Goal: Communication & Community: Connect with others

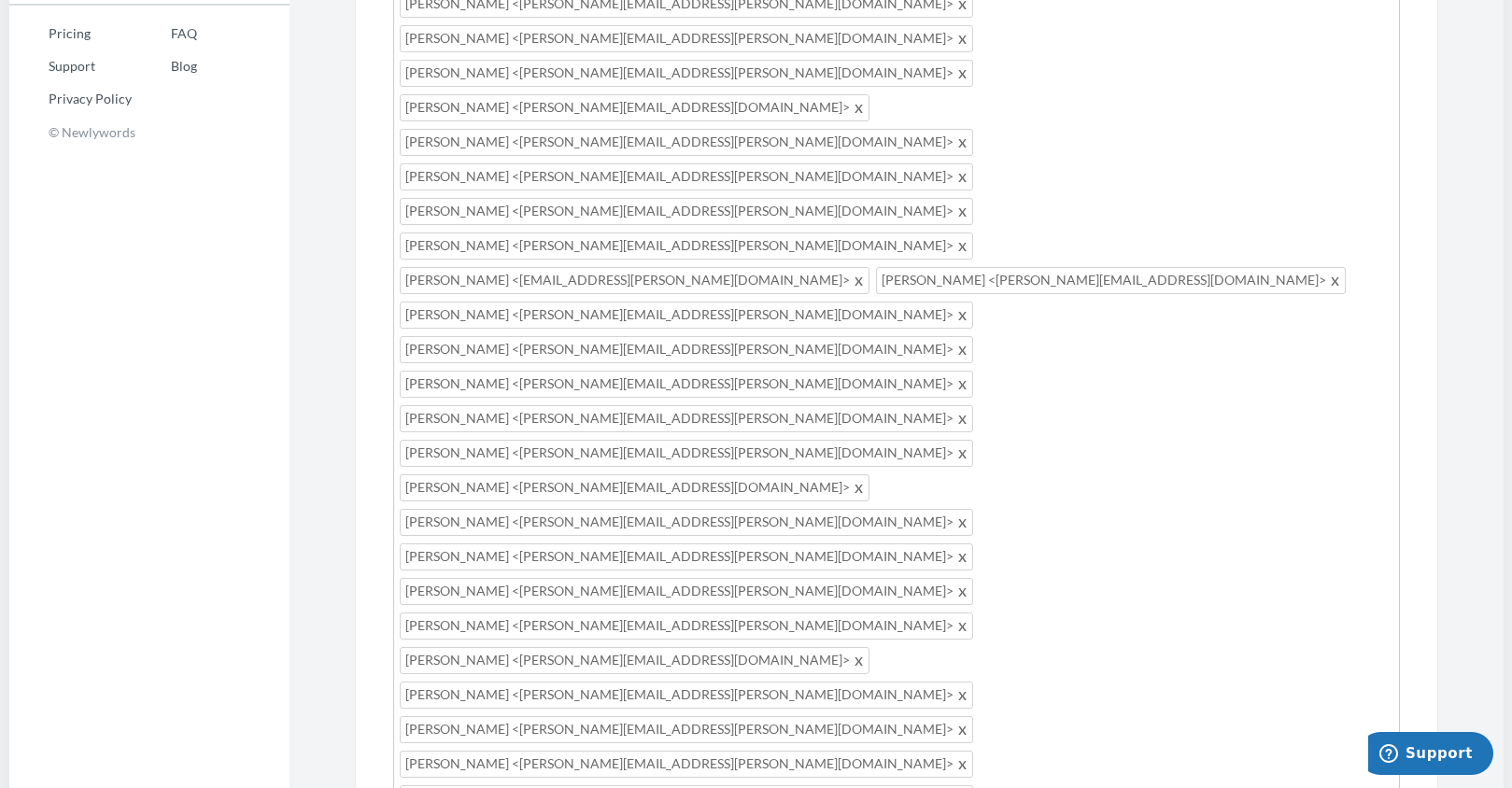
scroll to position [1135, 0]
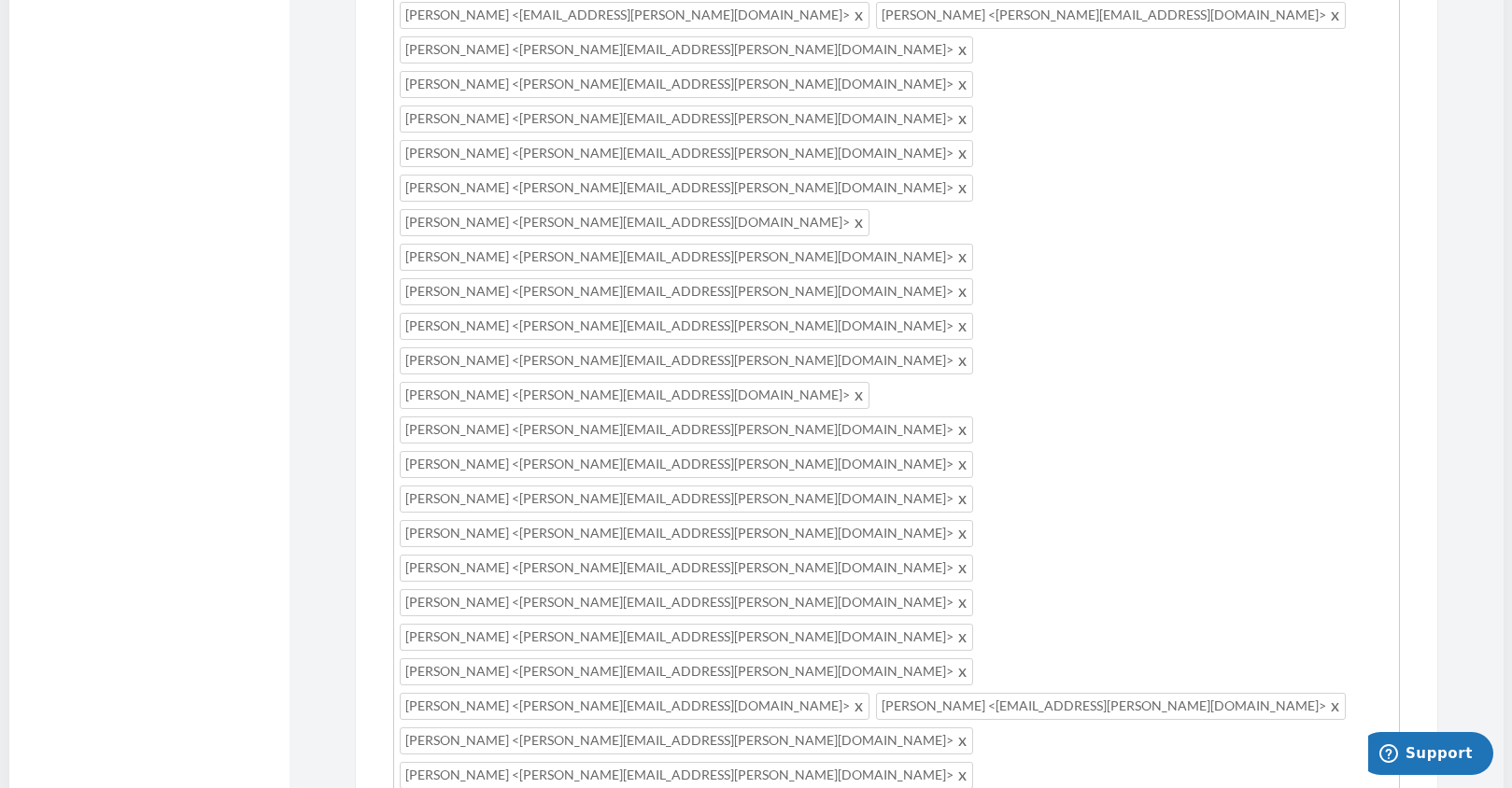
type input "[PERSON_NAME][EMAIL_ADDRESS][PERSON_NAME][DOMAIN_NAME]"
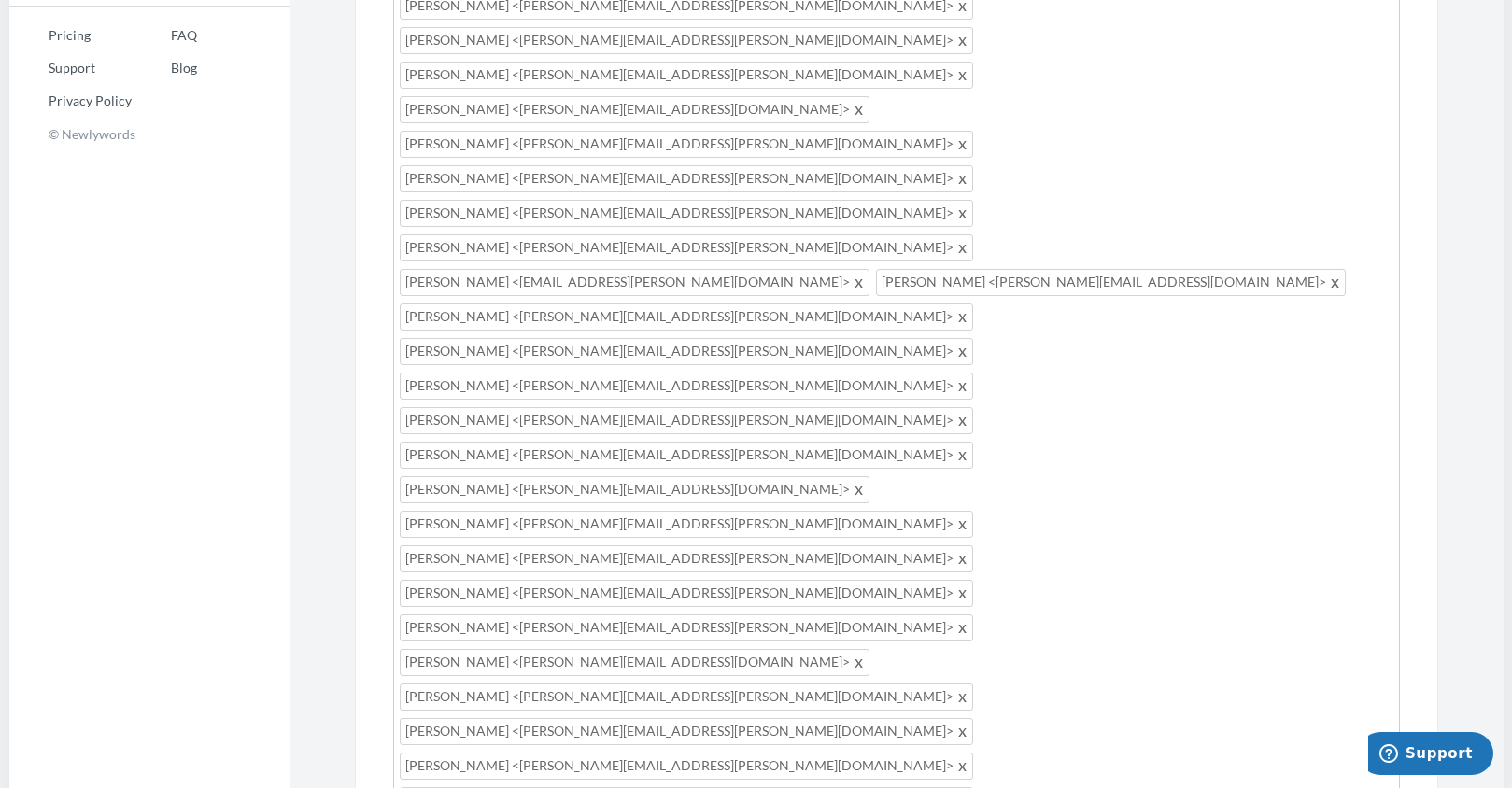
scroll to position [948, 0]
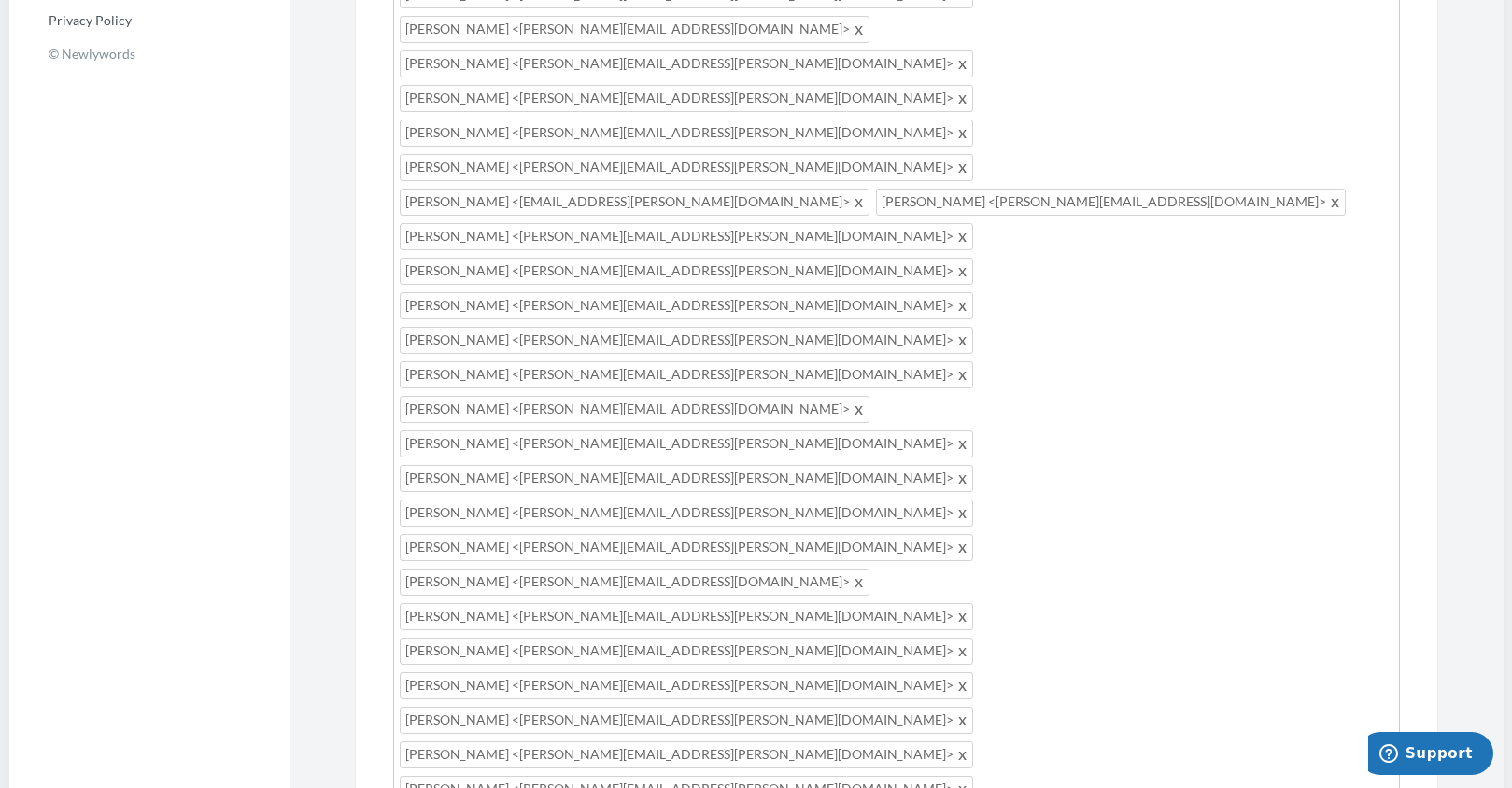
type input "[PERSON_NAME][EMAIL_ADDRESS][PERSON_NAME][DOMAIN_NAME]"
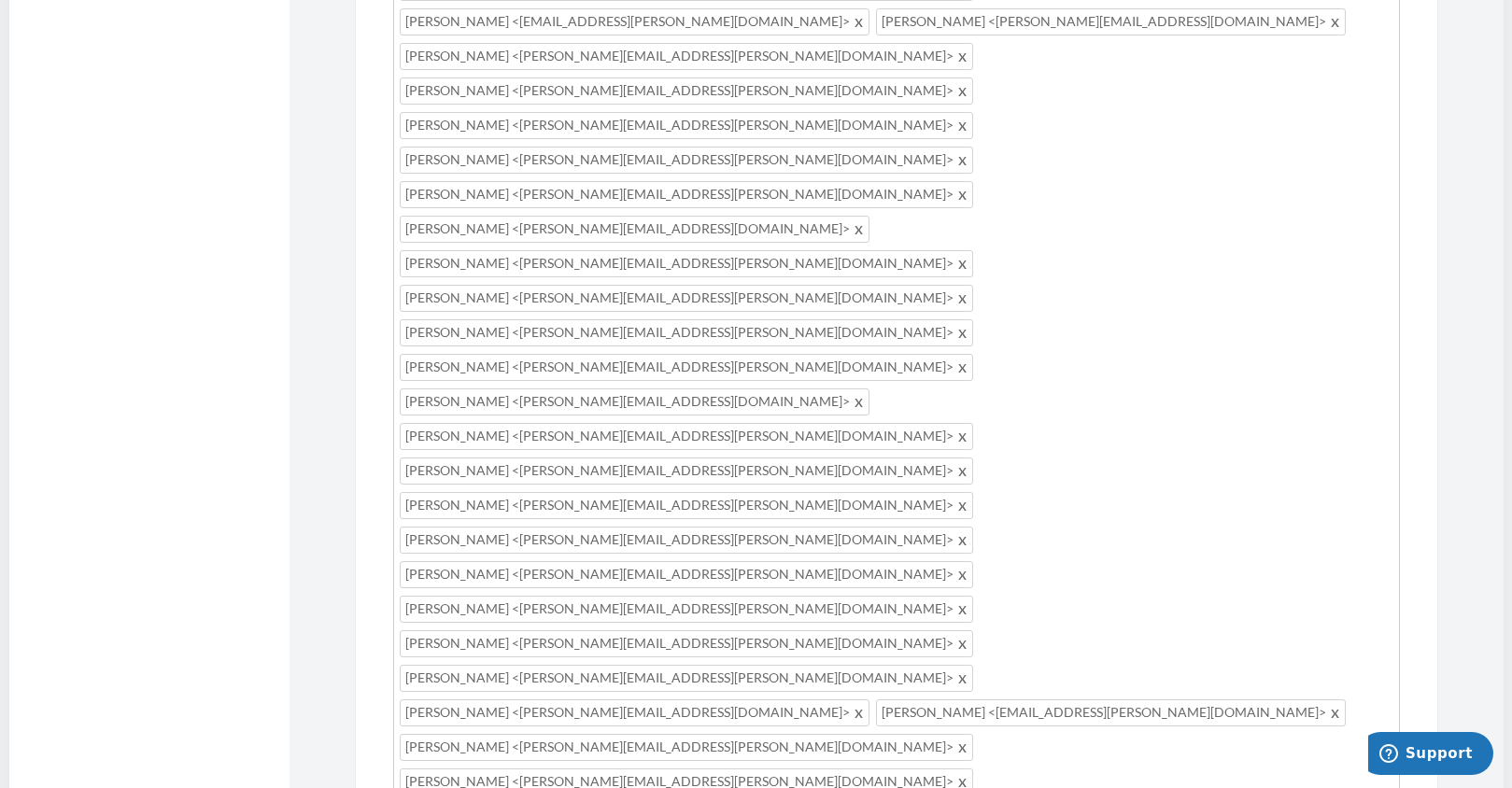
scroll to position [1135, 0]
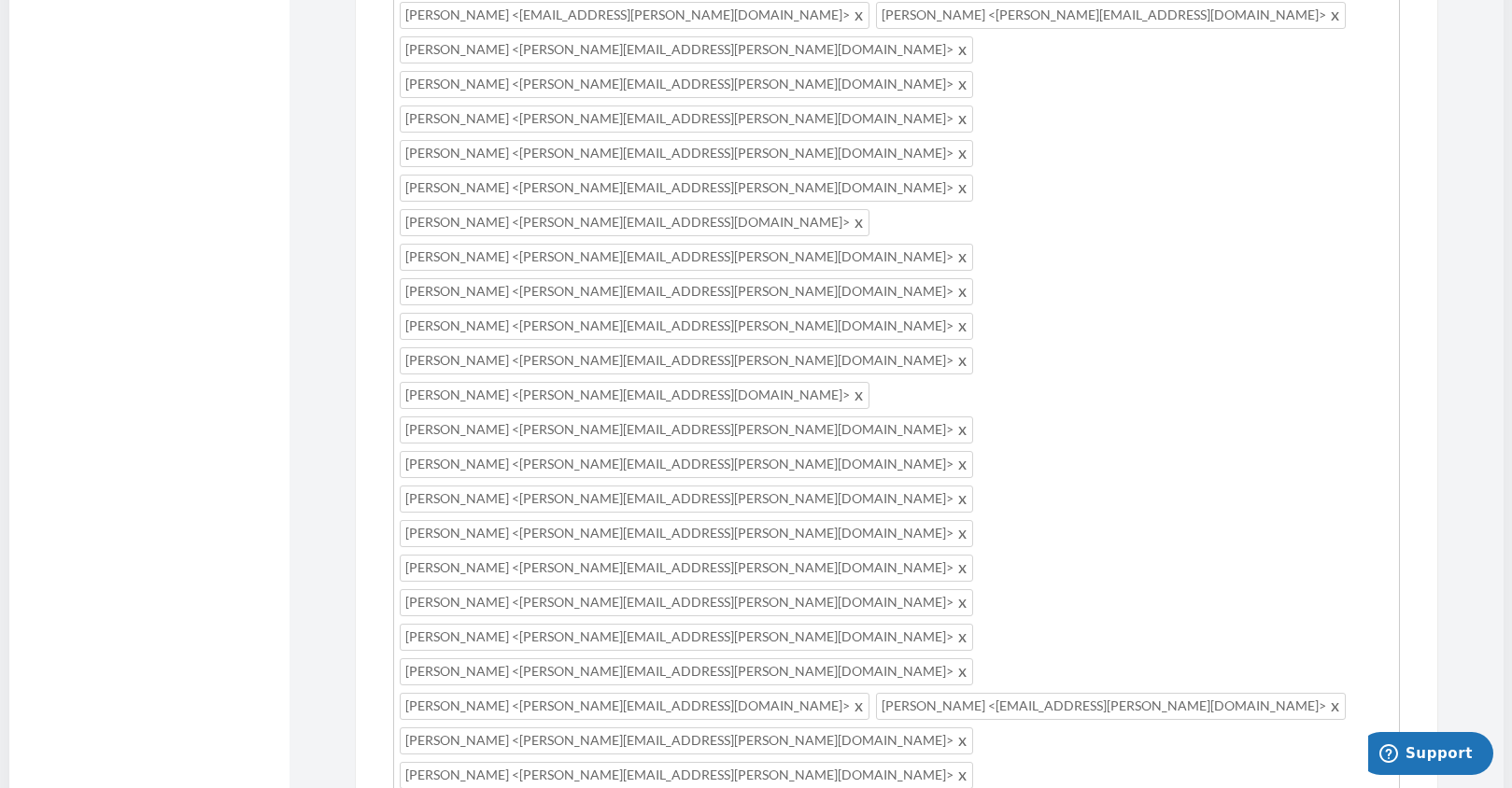
type input "[PERSON_NAME]"
type input "."
type input "[PERSON_NAME][EMAIL_ADDRESS][PERSON_NAME][DOMAIN_NAME]"
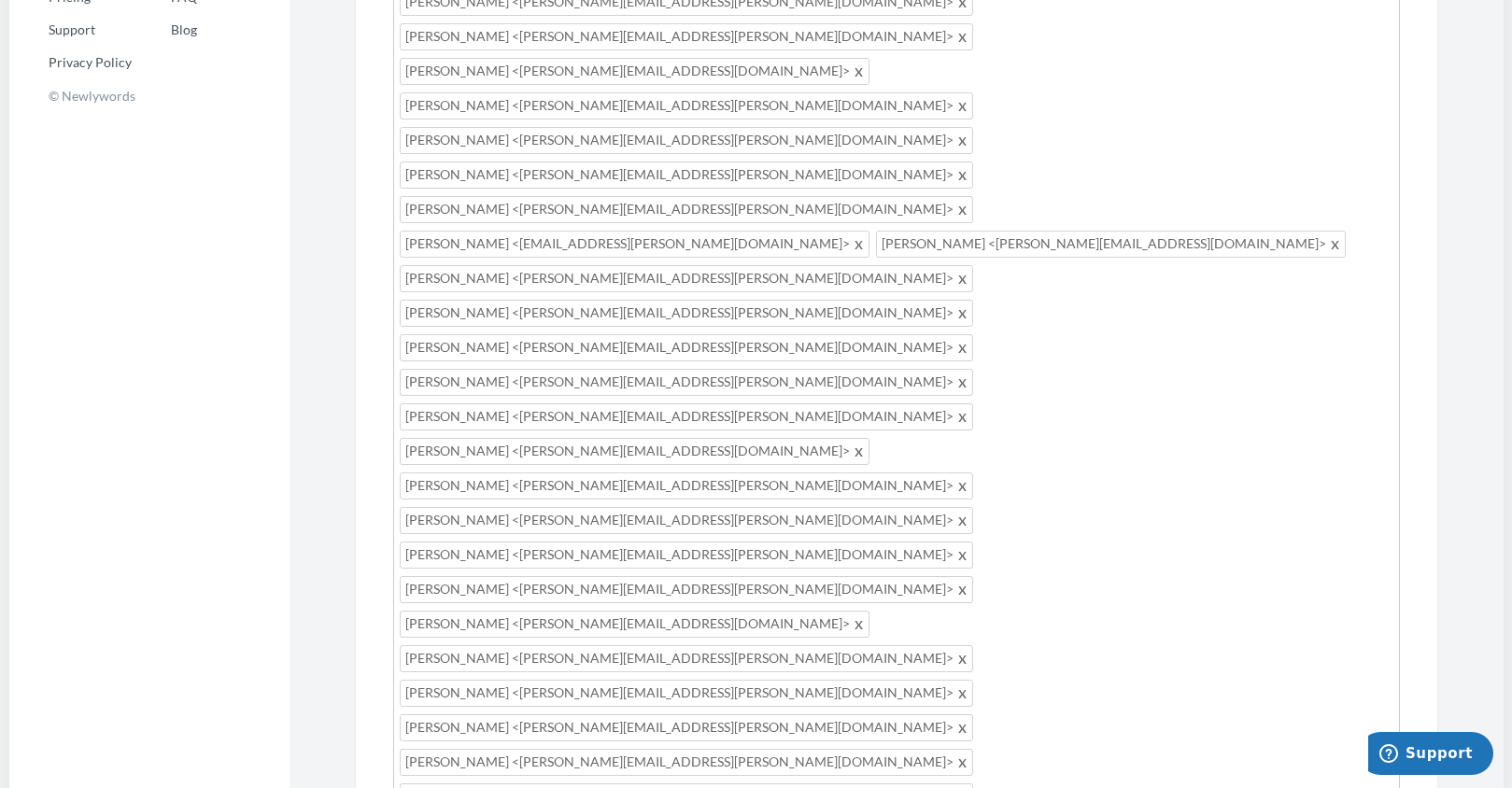
scroll to position [948, 0]
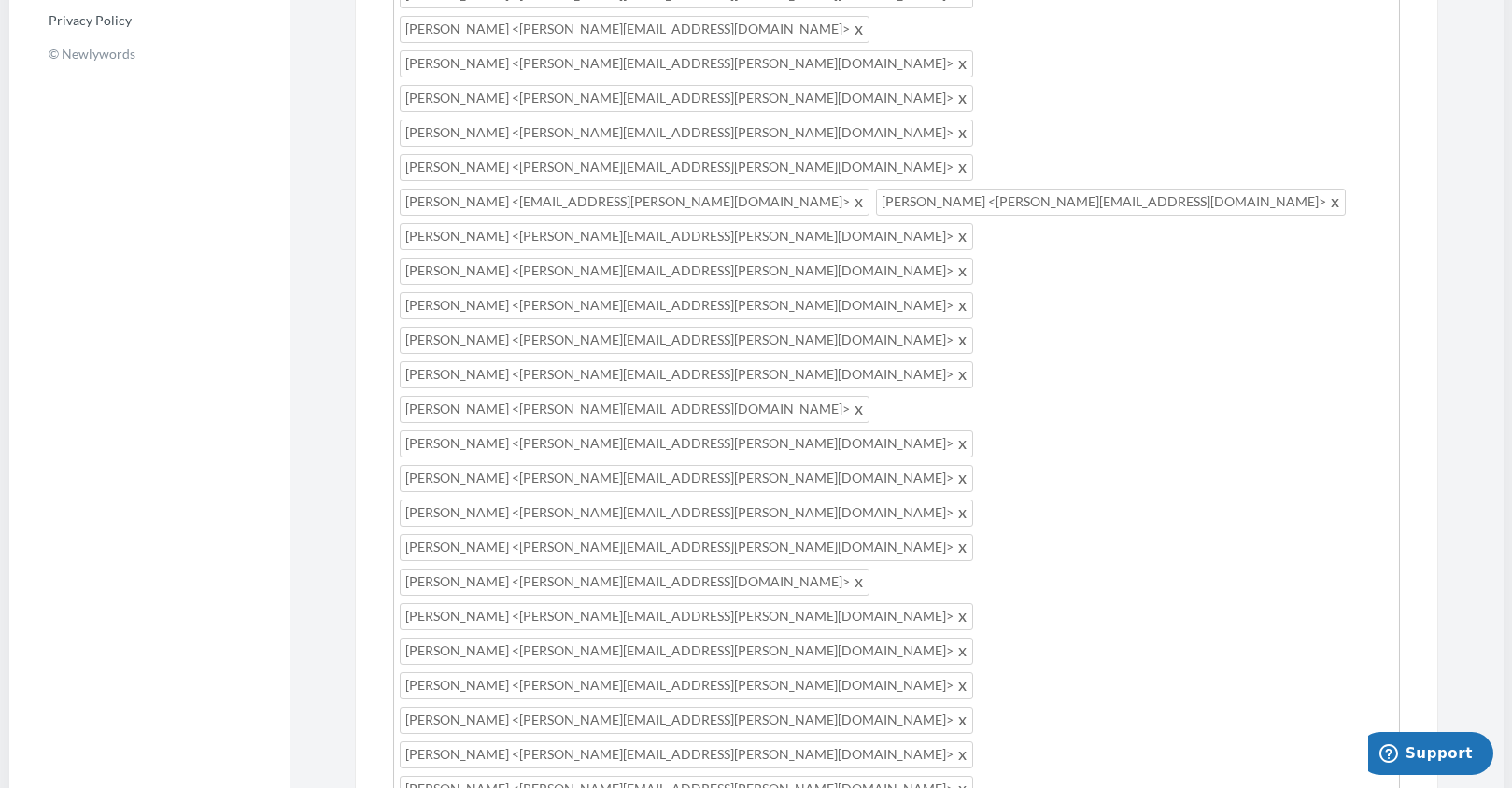
type input "[PERSON_NAME][EMAIL_ADDRESS][PERSON_NAME][DOMAIN_NAME]"
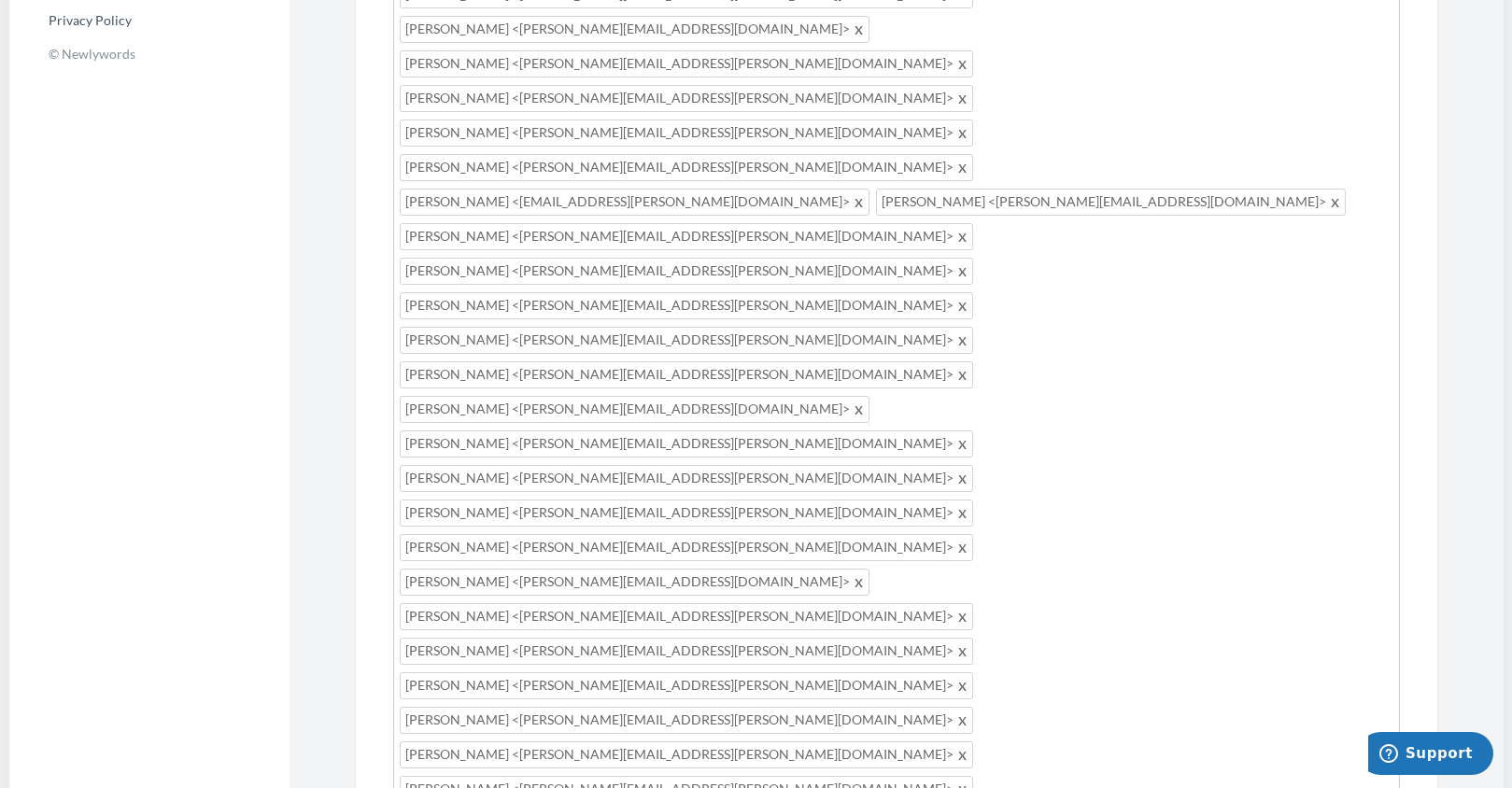
type input "S"
type input "[PERSON_NAME][EMAIL_ADDRESS][PERSON_NAME][DOMAIN_NAME]"
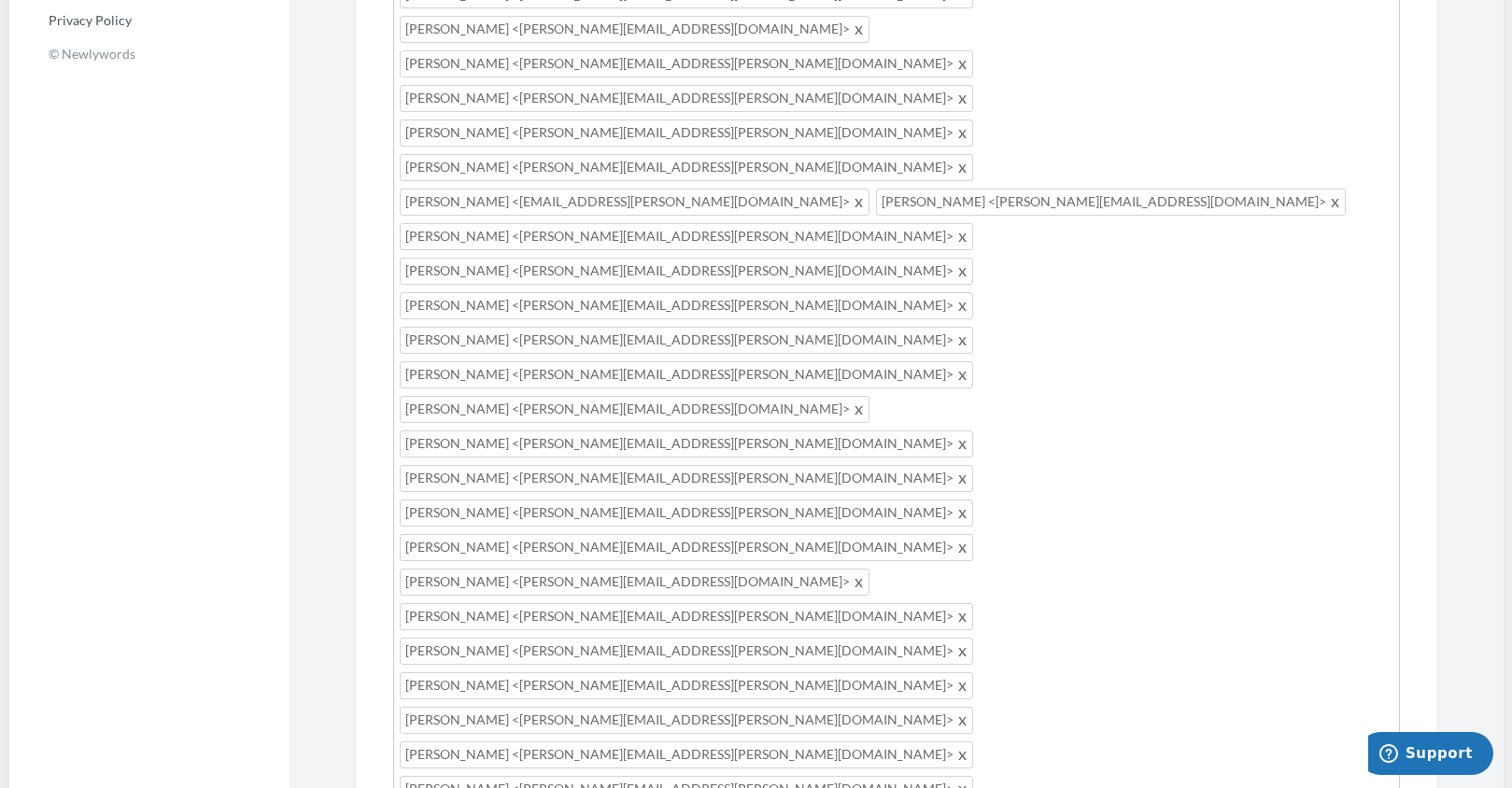
type input "[PERSON_NAME][EMAIL_ADDRESS][PERSON_NAME][DOMAIN_NAME]"
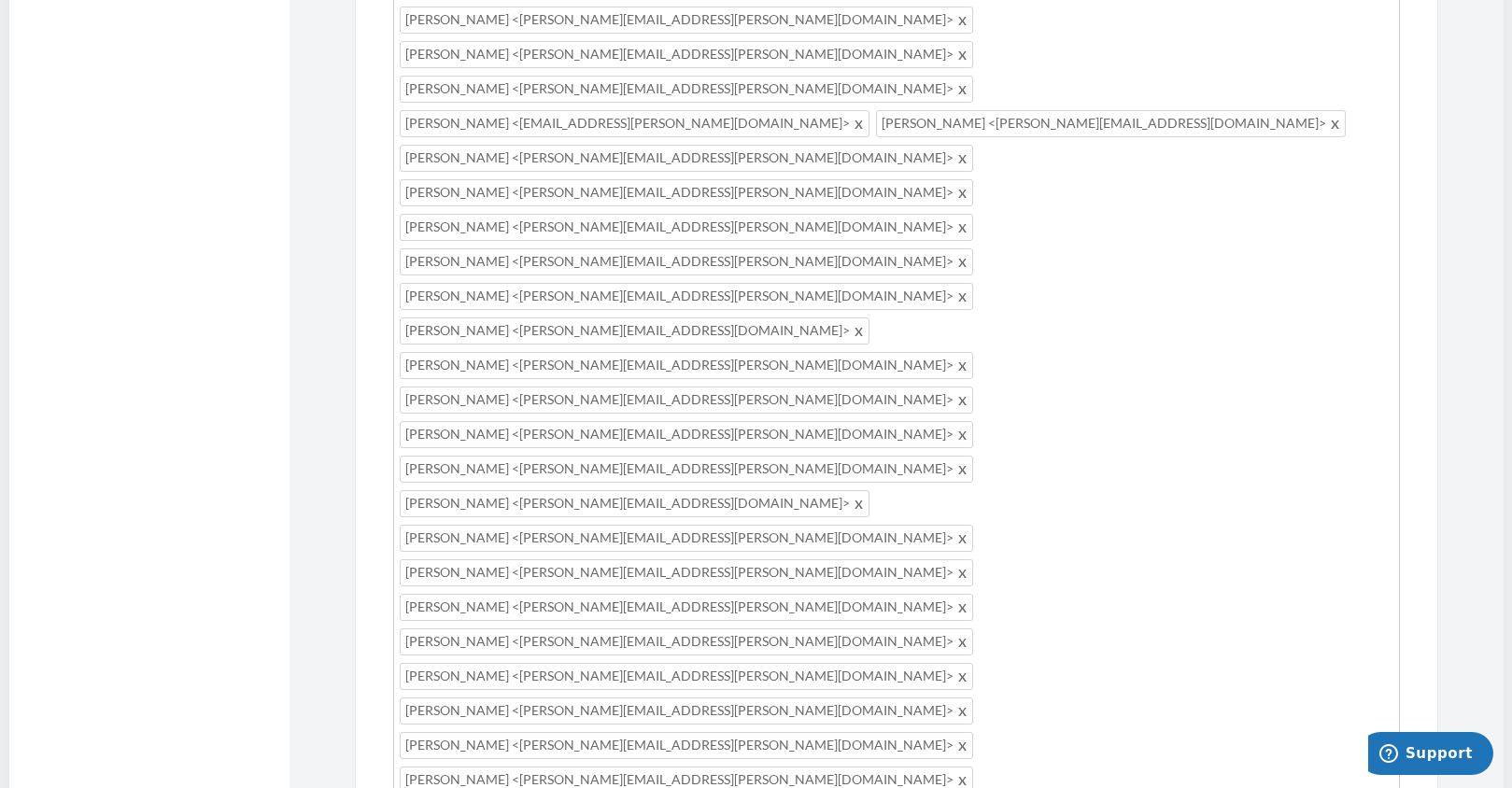
scroll to position [1120, 0]
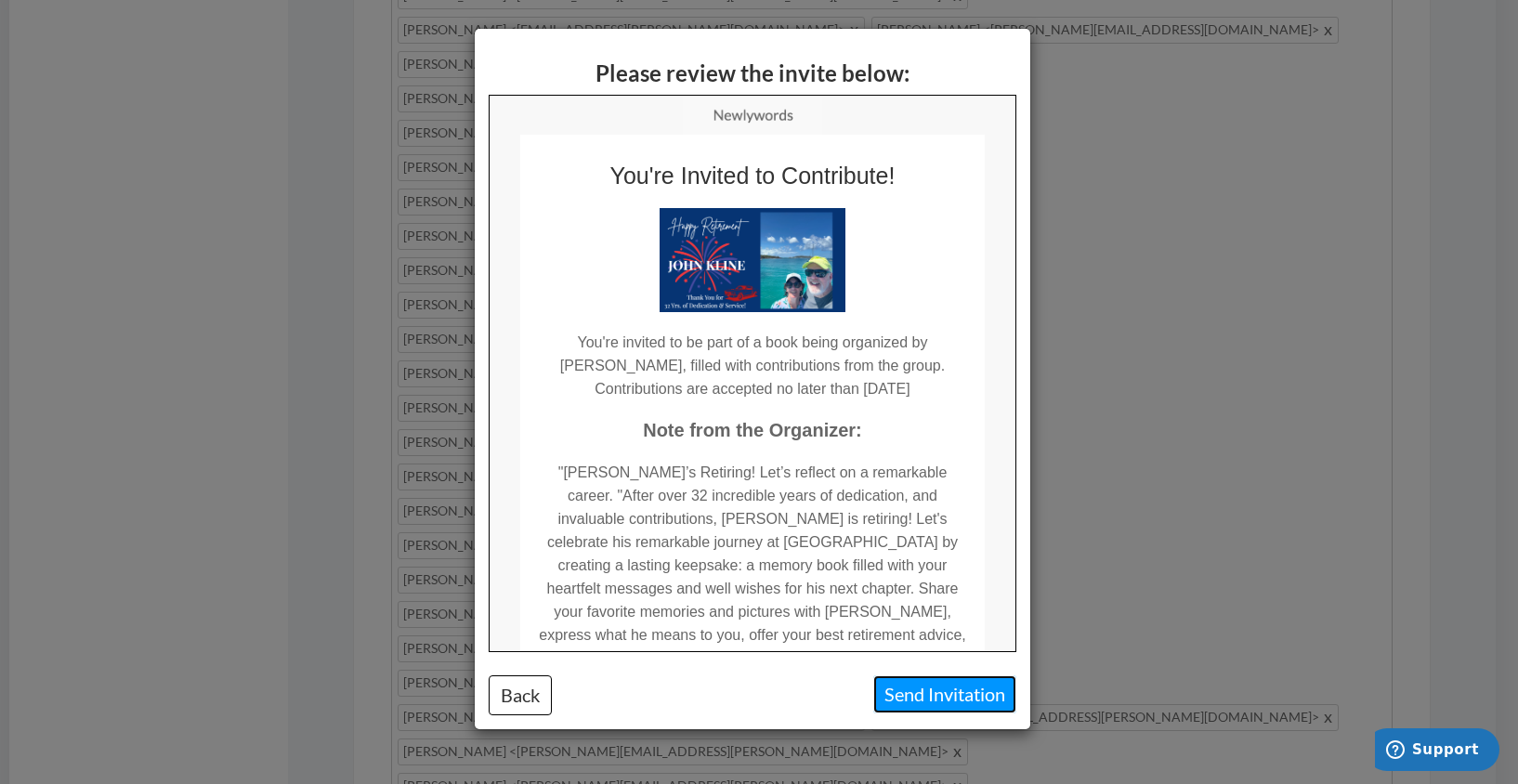
click at [944, 693] on button "Send Invitation" at bounding box center [944, 693] width 143 height 38
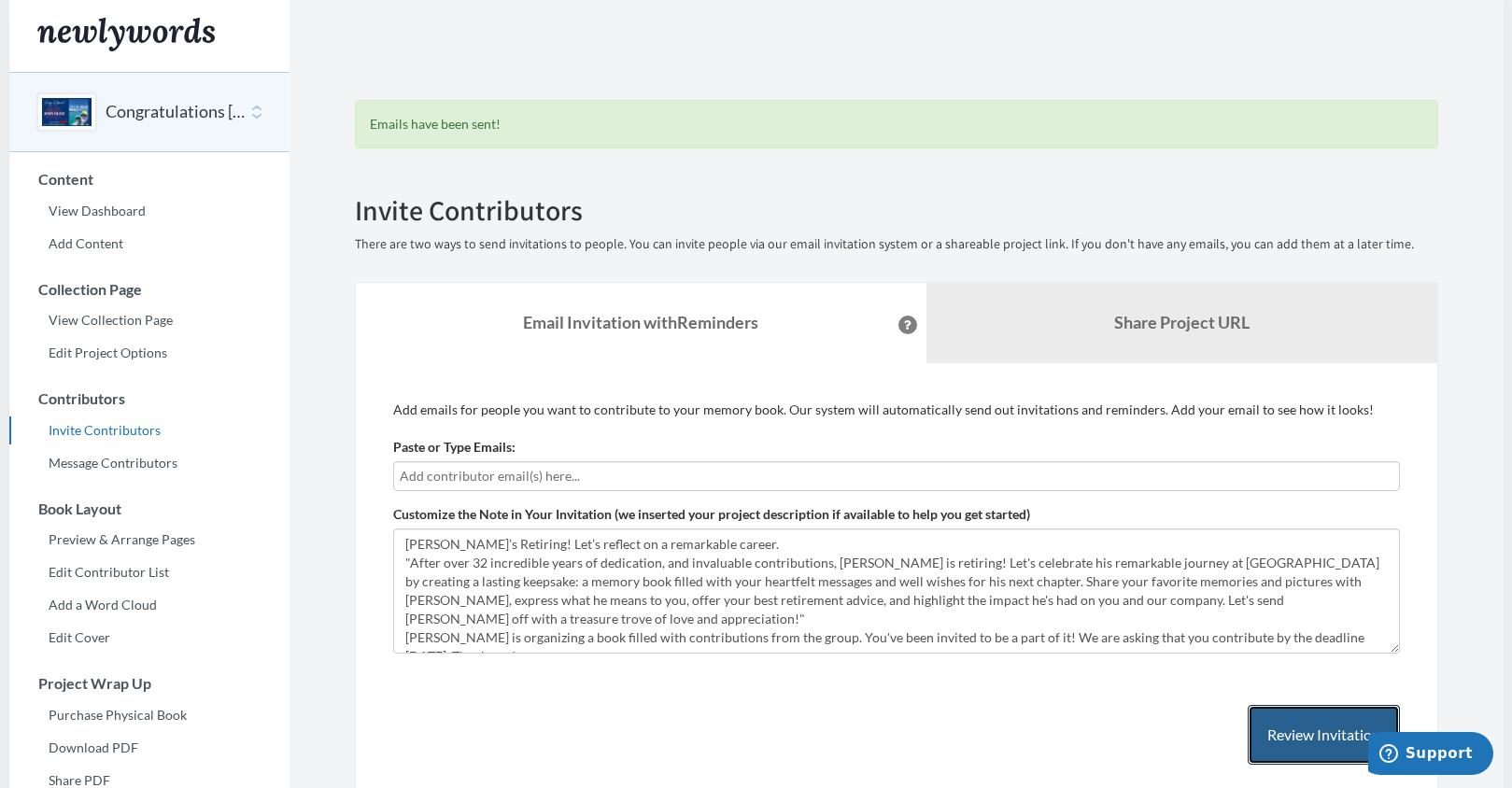
scroll to position [0, 0]
